Goal: Task Accomplishment & Management: Manage account settings

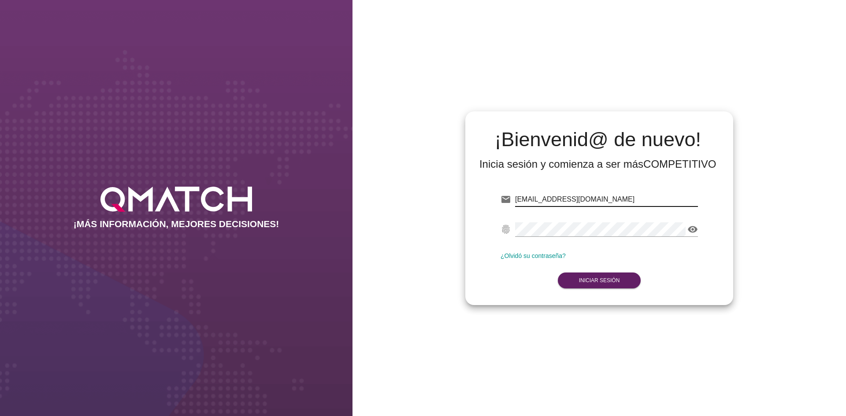
click at [553, 201] on input "[EMAIL_ADDRESS][DOMAIN_NAME]" at bounding box center [606, 200] width 183 height 14
drag, startPoint x: 553, startPoint y: 201, endPoint x: 610, endPoint y: 200, distance: 57.3
click at [610, 200] on input "[EMAIL_ADDRESS][DOMAIN_NAME]" at bounding box center [606, 200] width 183 height 14
drag, startPoint x: 607, startPoint y: 202, endPoint x: 563, endPoint y: 197, distance: 43.9
click at [563, 197] on input "[EMAIL_ADDRESS]" at bounding box center [606, 200] width 183 height 14
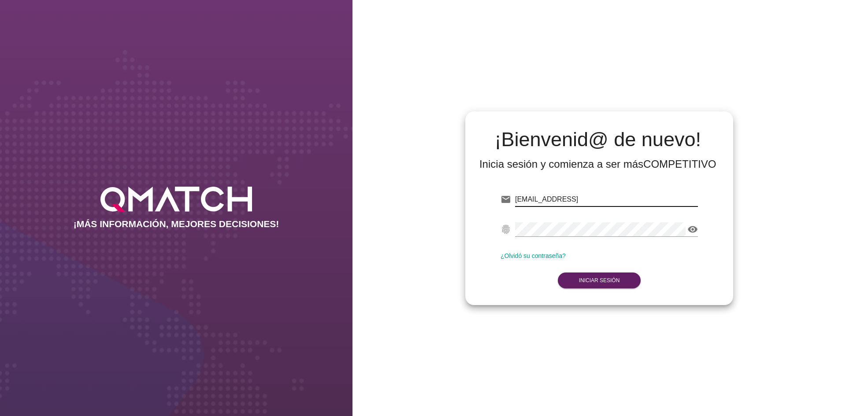
type input "[EMAIL_ADDRESS][DOMAIN_NAME]"
click at [607, 278] on strong "Iniciar Sesión" at bounding box center [599, 281] width 41 height 6
